Goal: Find specific page/section: Find specific page/section

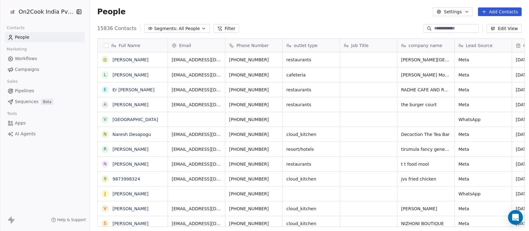
scroll to position [197, 436]
